Goal: Find specific page/section: Find specific page/section

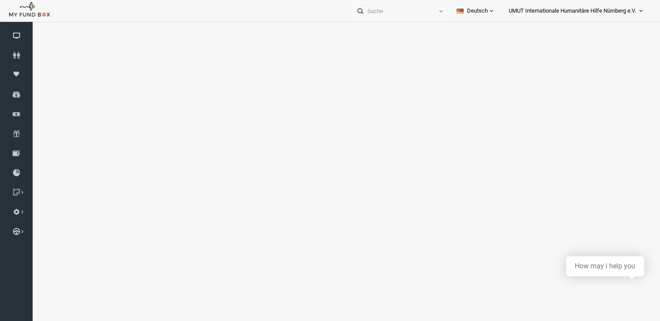
select select "100"
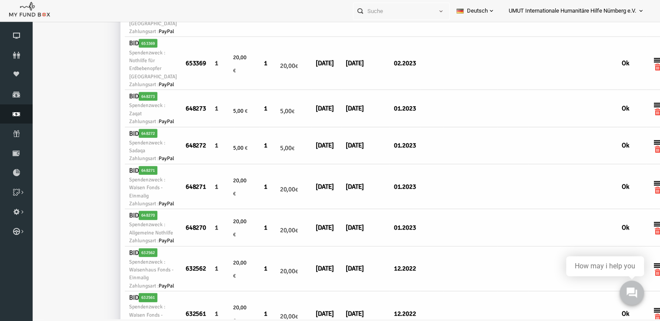
click at [14, 119] on link "Finanz" at bounding box center [16, 113] width 33 height 19
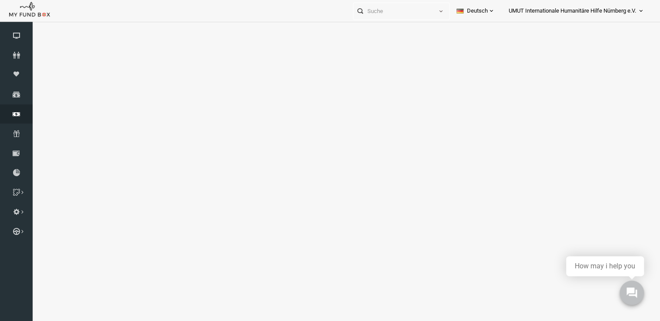
select select "100"
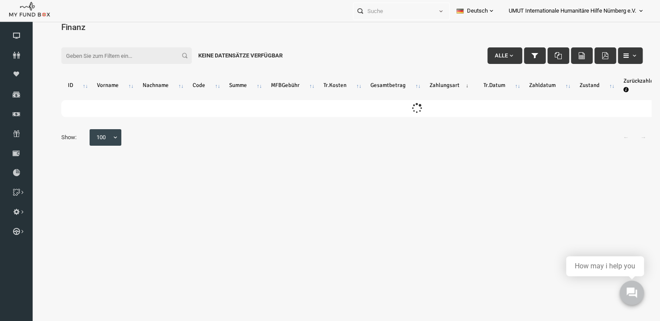
click at [116, 34] on div "Filter: Alle Keine Datensätze verfügbar" at bounding box center [339, 41] width 599 height 23
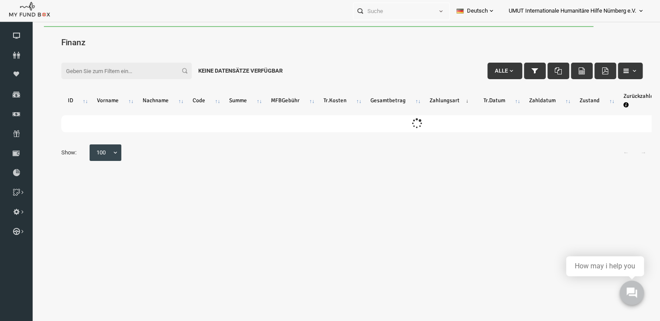
click at [112, 66] on input "Filter:" at bounding box center [114, 71] width 130 height 17
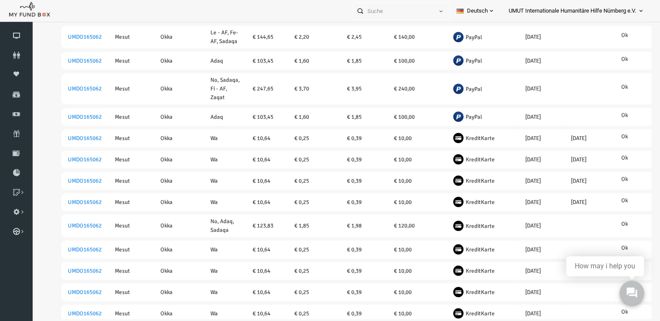
scroll to position [349, 0]
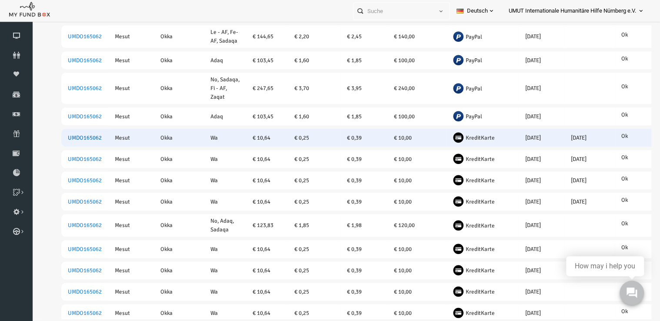
type input "mesut okka"
click at [80, 135] on link "UMDO165062" at bounding box center [72, 137] width 34 height 7
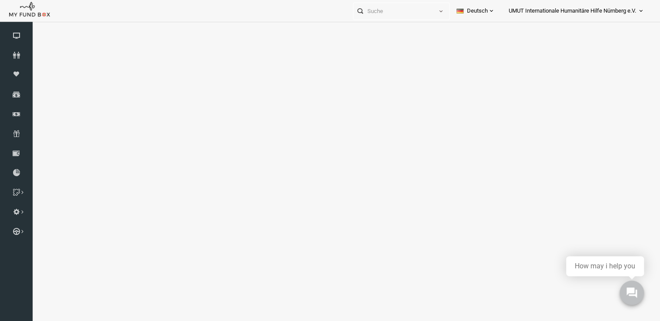
select select "100"
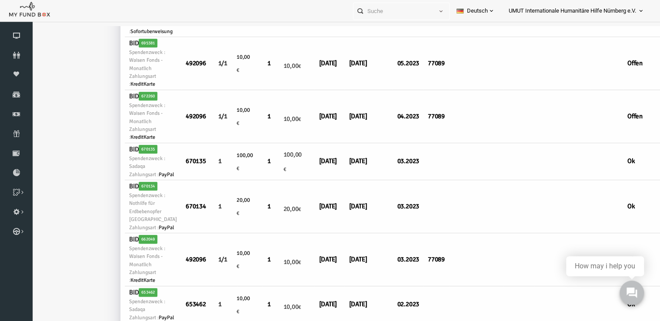
scroll to position [2056, 0]
click at [17, 112] on icon at bounding box center [16, 113] width 33 height 7
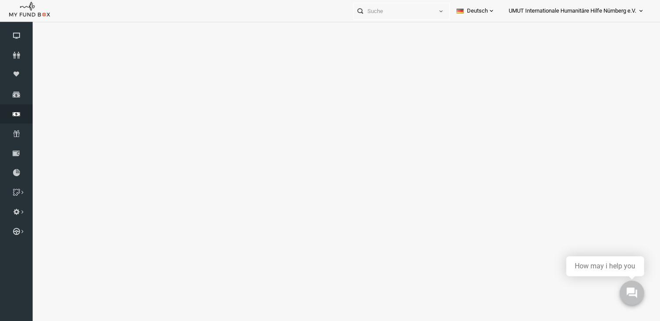
select select "100"
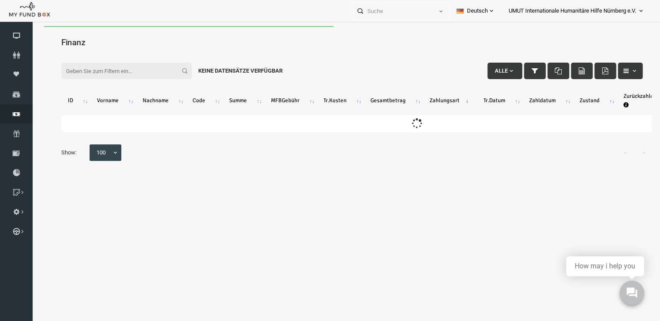
scroll to position [0, 0]
click at [105, 66] on input "Filter:" at bounding box center [114, 71] width 130 height 17
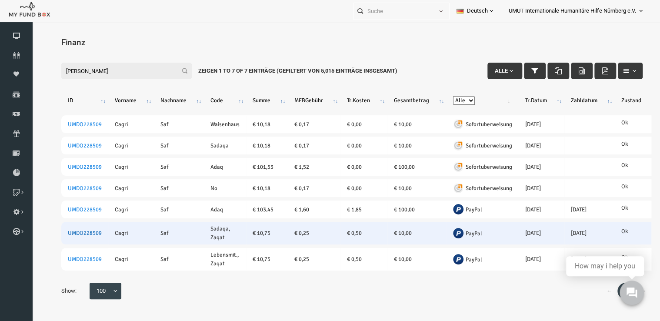
type input "[PERSON_NAME]"
click at [86, 232] on link "UMDO228509" at bounding box center [72, 233] width 34 height 7
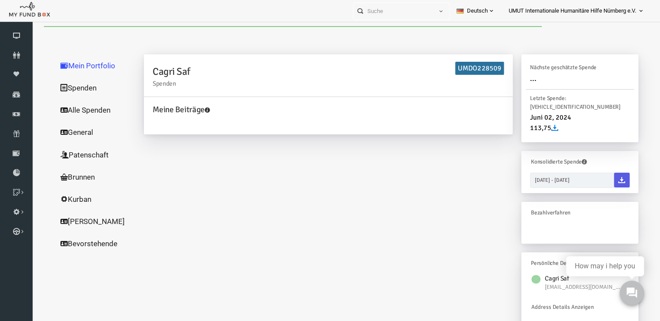
click at [77, 111] on link "Alle Spenden" at bounding box center [83, 110] width 87 height 23
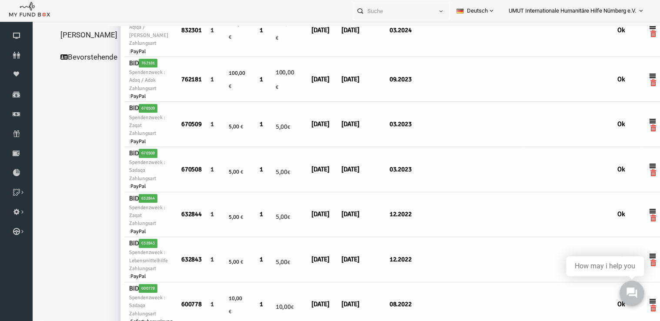
scroll to position [207, 0]
click at [17, 110] on link "Finanz" at bounding box center [16, 113] width 33 height 19
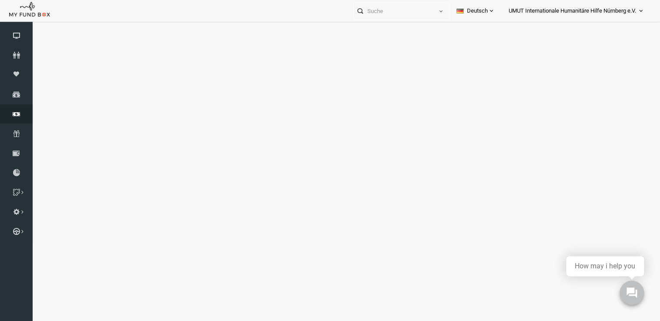
select select "100"
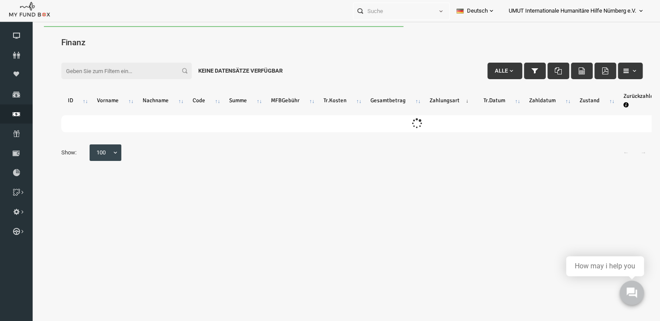
scroll to position [0, 0]
click at [113, 73] on input "Filter:" at bounding box center [114, 71] width 130 height 17
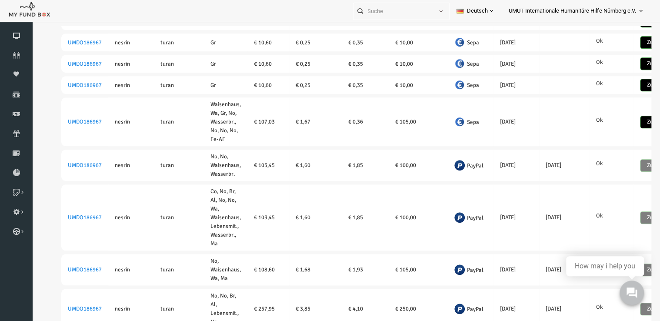
scroll to position [381, 0]
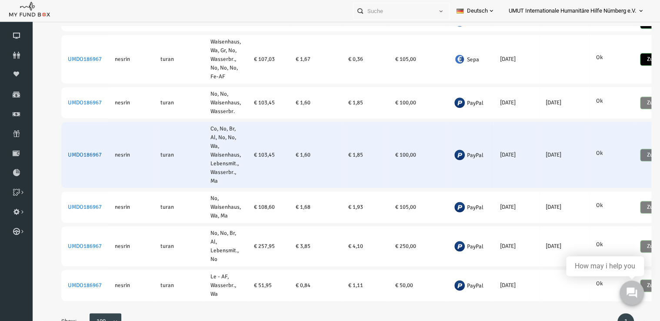
type input "[PERSON_NAME]"
click at [64, 151] on link "UMDO186967" at bounding box center [72, 154] width 34 height 7
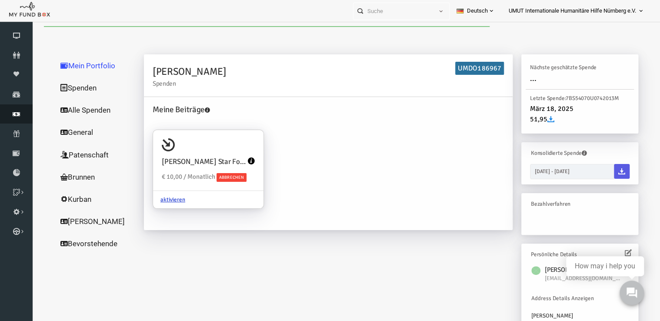
scroll to position [0, 0]
click at [74, 110] on link "Alle Spenden" at bounding box center [83, 110] width 87 height 23
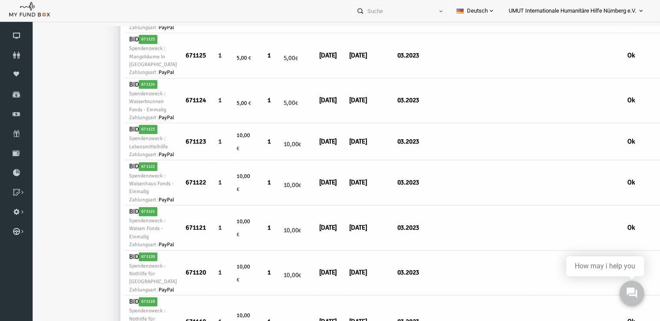
scroll to position [411, 0]
click at [17, 109] on link "Finanz" at bounding box center [16, 113] width 33 height 19
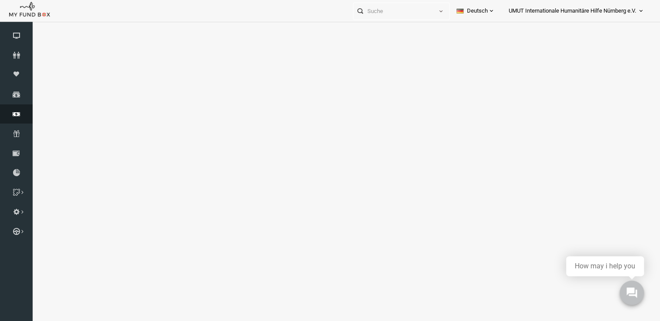
select select "100"
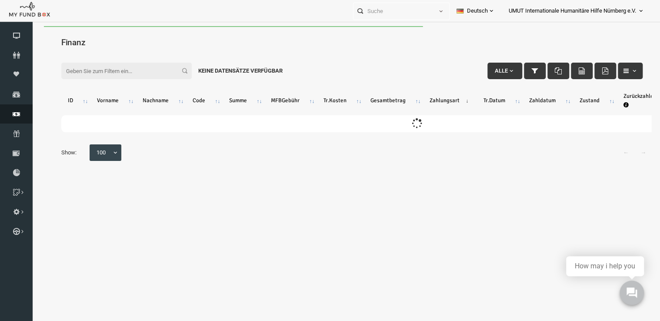
scroll to position [0, 0]
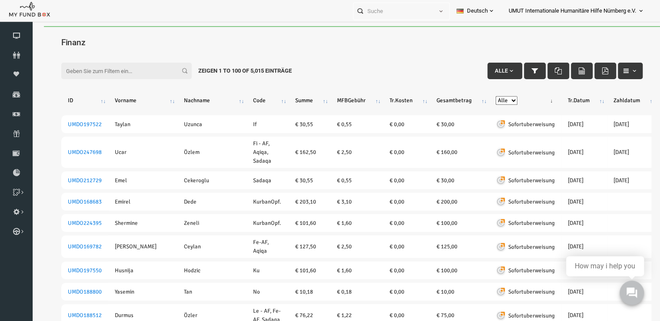
click at [126, 70] on input "Filter:" at bounding box center [114, 71] width 130 height 17
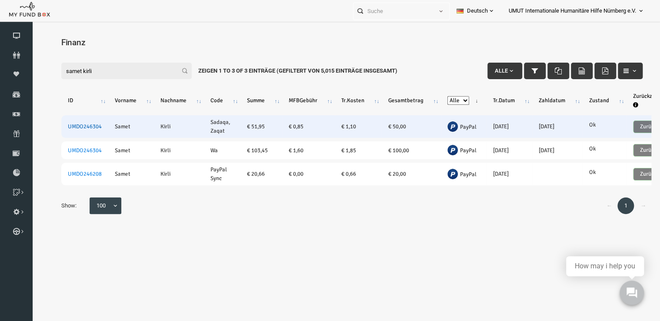
type input "samet kirli"
click at [68, 126] on link "UMDO246304" at bounding box center [72, 126] width 34 height 7
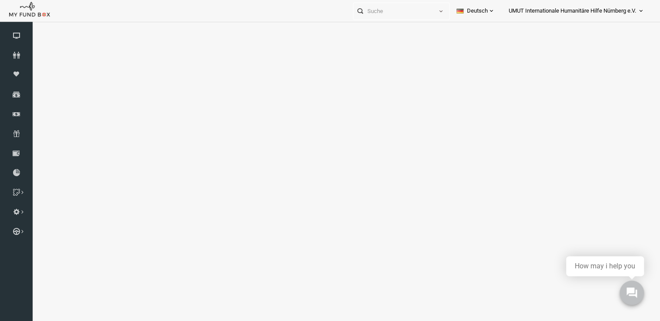
select select "100"
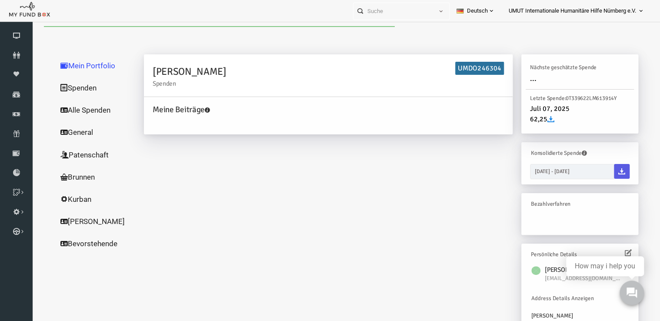
click at [85, 108] on link "Alle Spenden" at bounding box center [83, 110] width 87 height 23
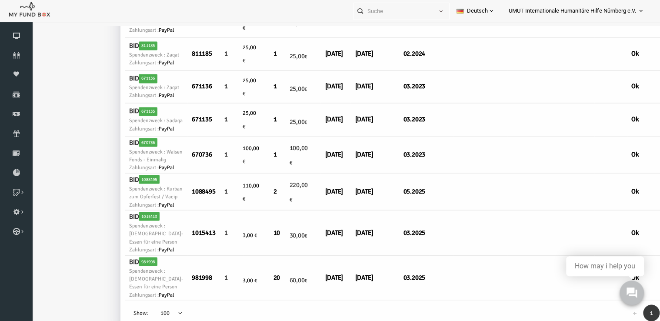
scroll to position [950, 0]
click at [16, 120] on link "Finanz" at bounding box center [16, 113] width 33 height 19
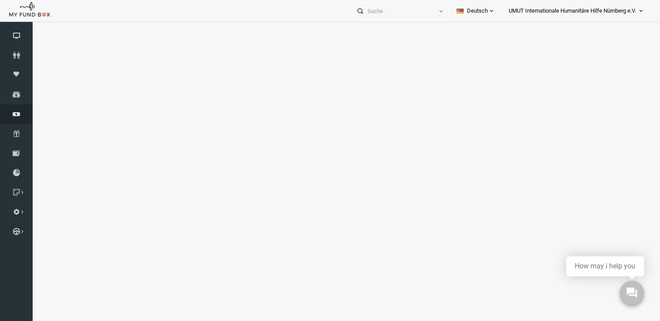
select select "100"
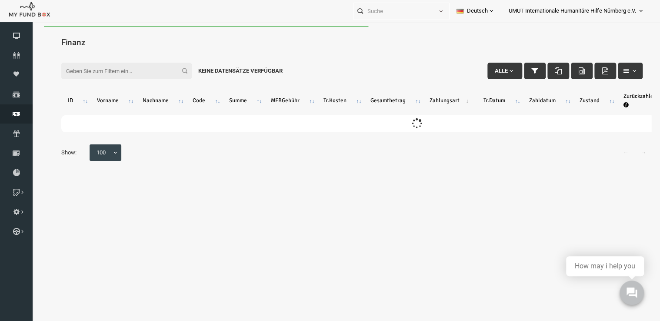
scroll to position [0, 0]
click at [127, 66] on input "Filter:" at bounding box center [114, 71] width 130 height 17
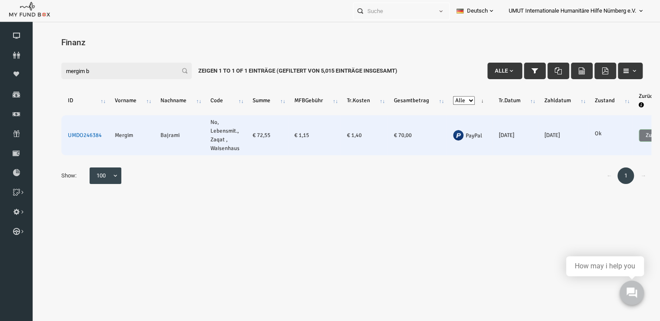
type input "mergim b"
click at [77, 135] on link "UMDO246384" at bounding box center [72, 135] width 34 height 7
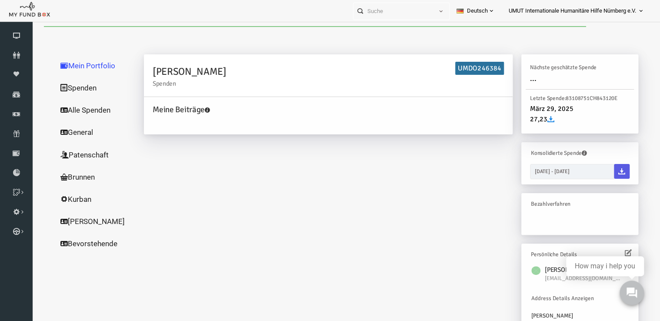
click at [79, 109] on link "Alle Spenden" at bounding box center [83, 110] width 87 height 23
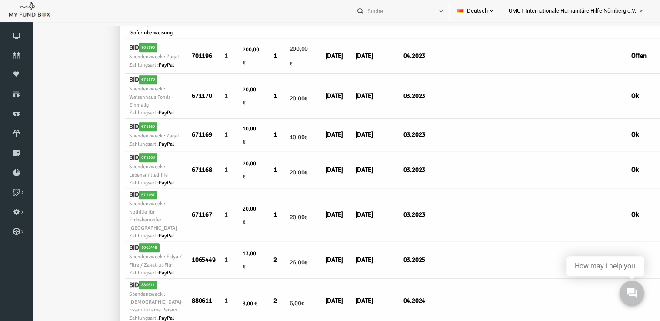
scroll to position [327, 0]
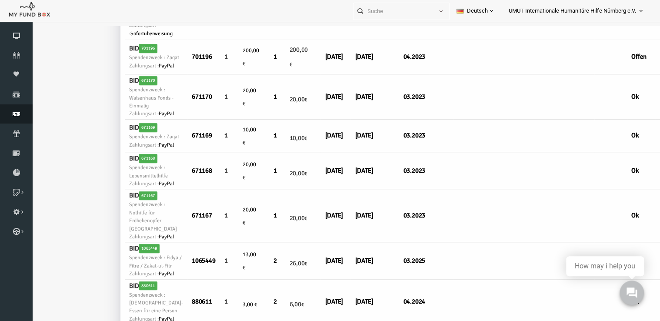
click at [17, 111] on icon at bounding box center [16, 113] width 33 height 7
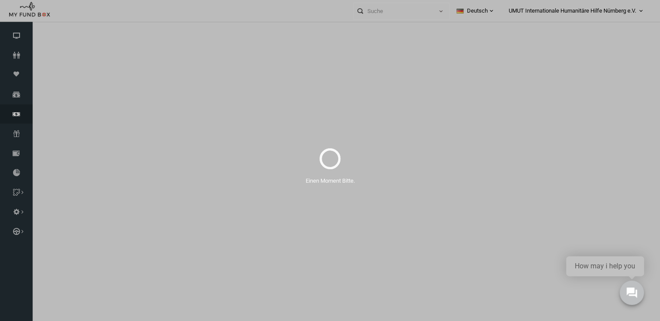
select select "100"
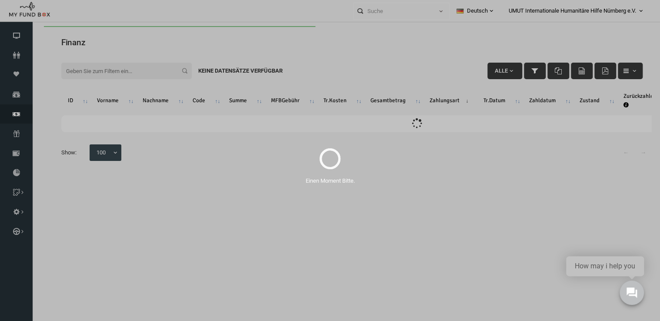
scroll to position [0, 0]
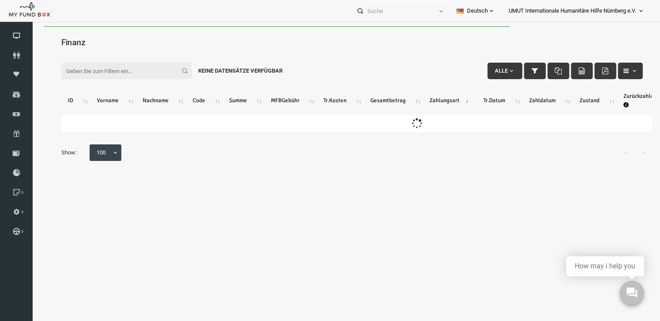
click at [135, 64] on input "Filter:" at bounding box center [114, 71] width 130 height 17
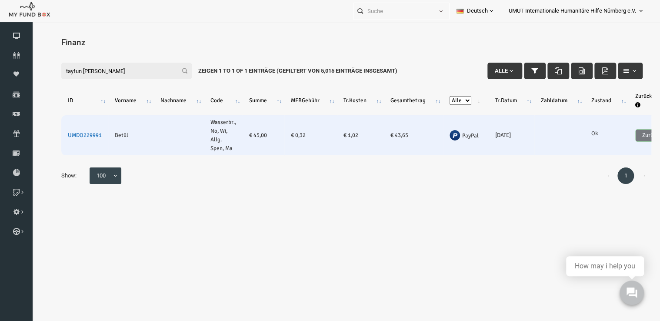
type input "tayfun [PERSON_NAME]"
click at [72, 134] on link "UMDO229991" at bounding box center [72, 135] width 34 height 7
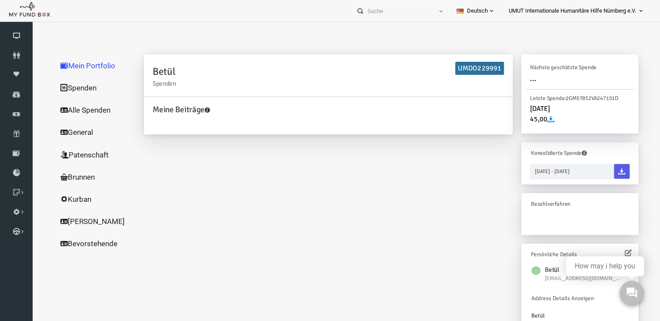
click at [71, 110] on link "Alle Spenden" at bounding box center [83, 110] width 87 height 23
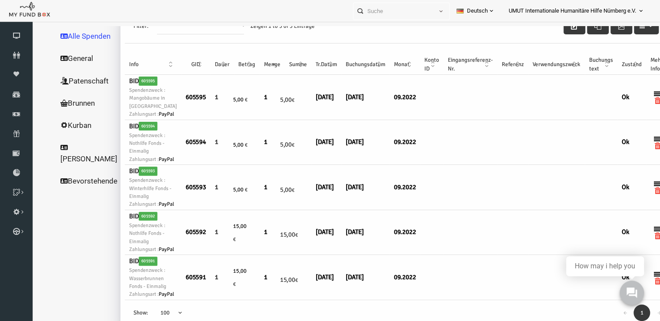
scroll to position [28, 0]
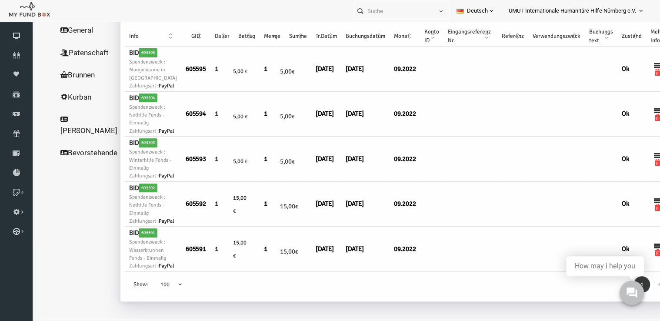
click at [630, 9] on span "UMUT Internationale Humanitäre Hilfe Nürnberg e.V." at bounding box center [572, 10] width 127 height 15
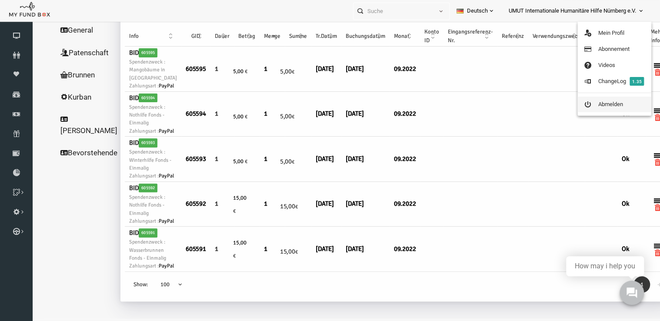
click at [596, 107] on link "Abmelden" at bounding box center [615, 105] width 74 height 16
